Goal: Find specific page/section: Find specific page/section

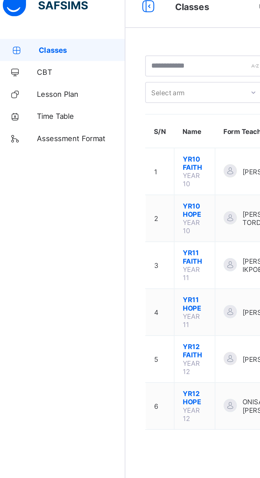
click at [100, 195] on span "YR12 HOPE" at bounding box center [96, 199] width 11 height 8
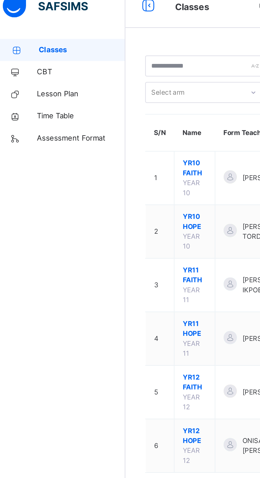
click at [100, 213] on span "YR12 HOPE" at bounding box center [96, 218] width 11 height 10
